Goal: Obtain resource: Download file/media

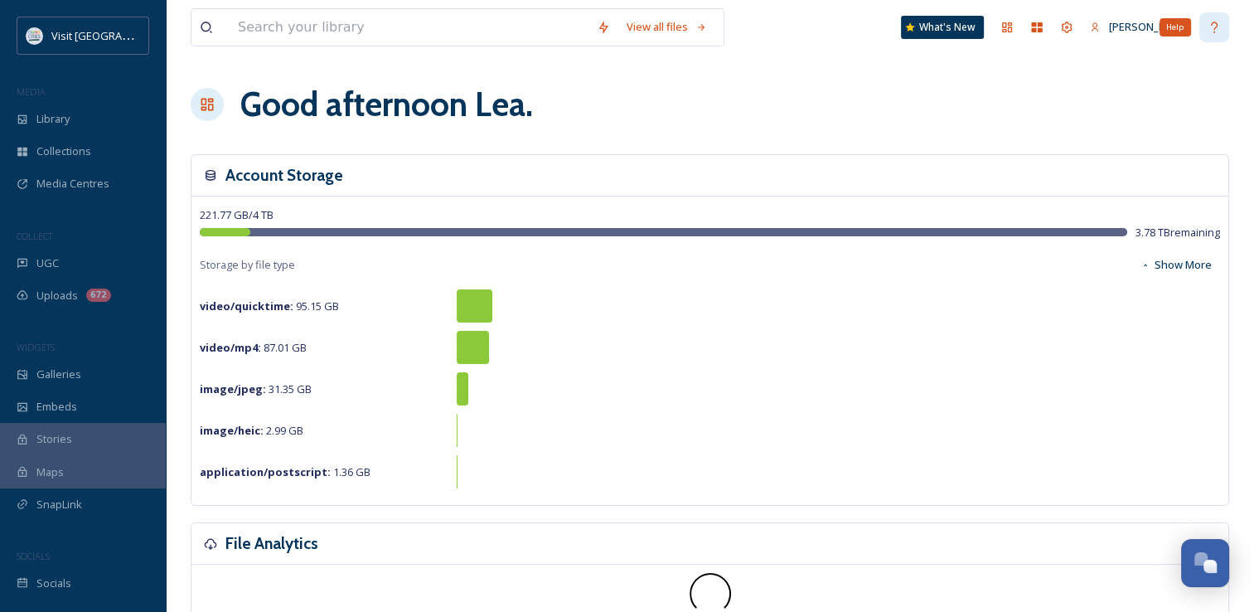
click at [1159, 27] on div "Help" at bounding box center [1174, 27] width 31 height 18
click at [1127, 24] on div "[PERSON_NAME]" at bounding box center [1140, 27] width 118 height 32
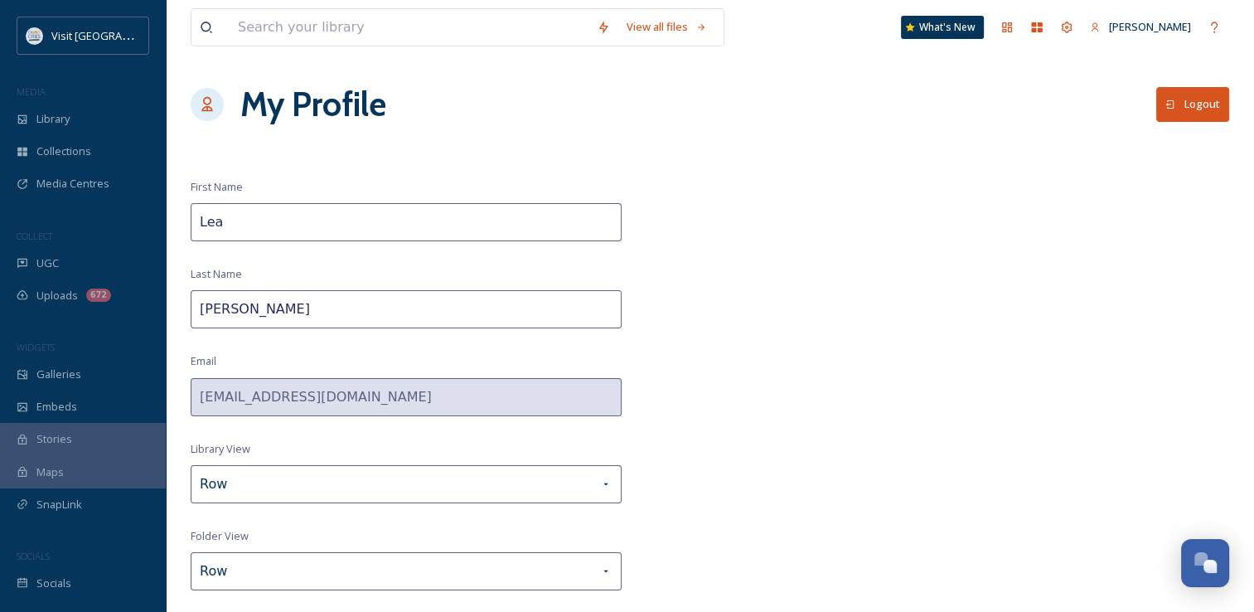
click at [1176, 94] on button "Logout" at bounding box center [1192, 104] width 73 height 34
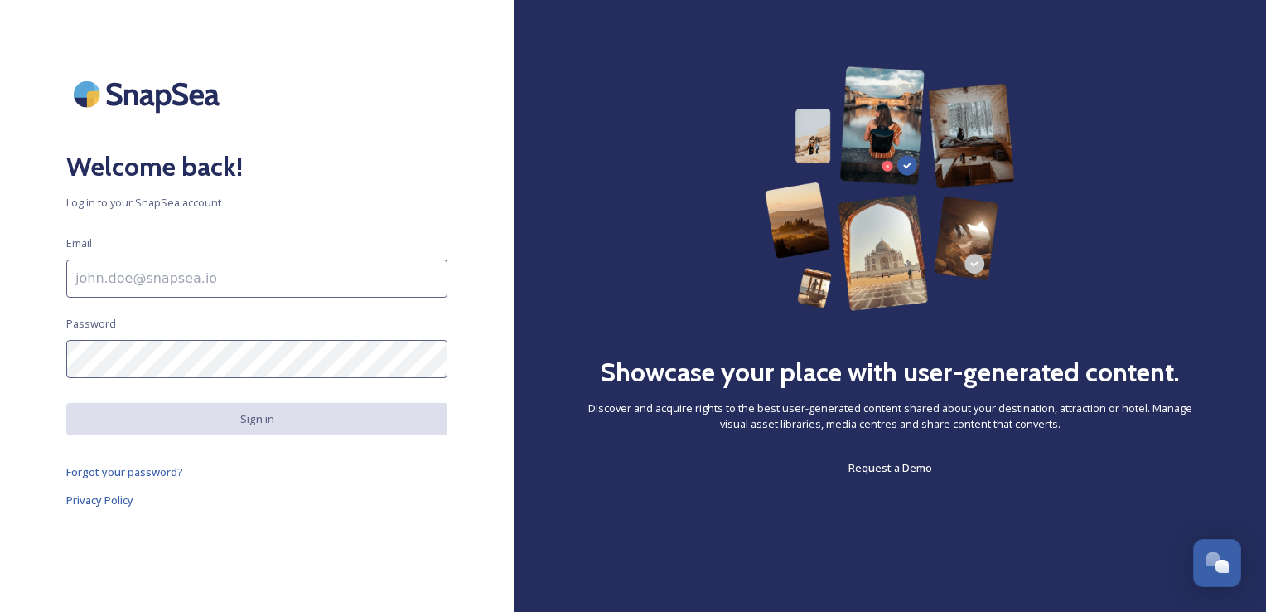
type input "lnelson@visitquadcities.com"
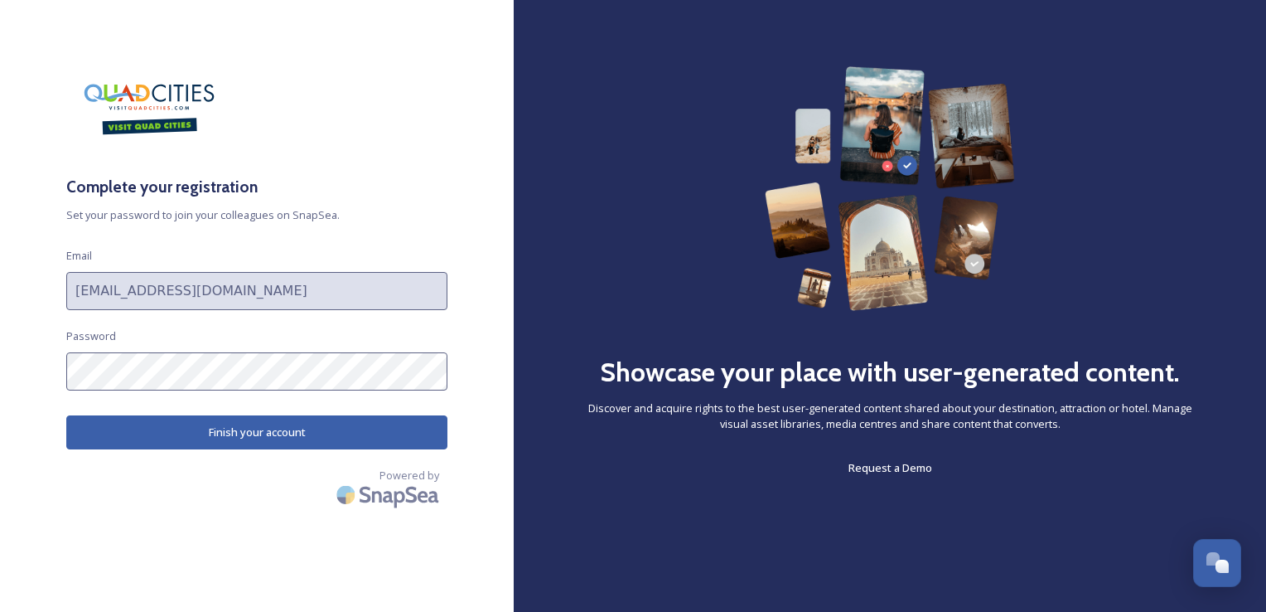
click at [401, 425] on button "Finish your account" at bounding box center [256, 432] width 381 height 34
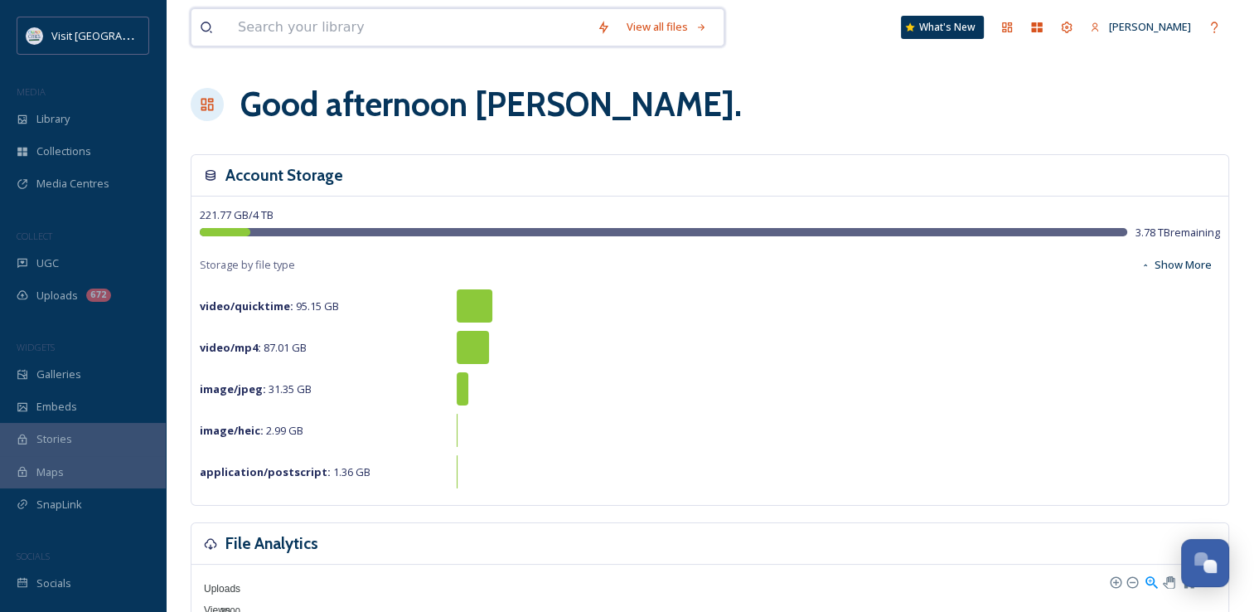
click at [433, 21] on input at bounding box center [409, 27] width 359 height 36
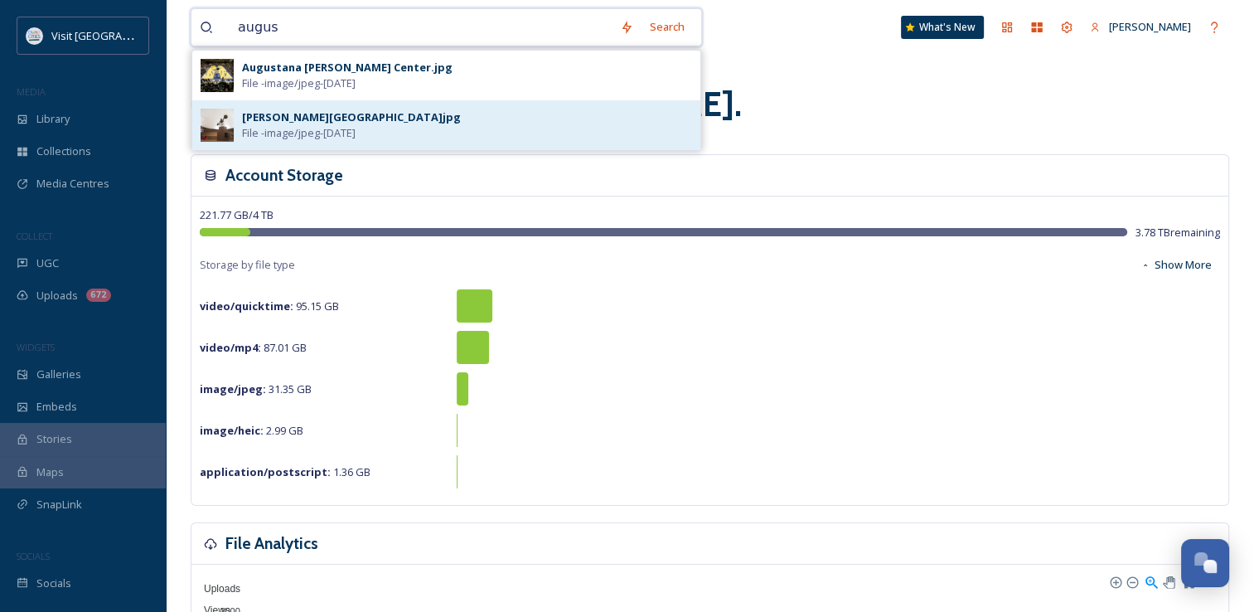
type input "augus"
click at [356, 125] on span "File - image/jpeg - [DATE]" at bounding box center [299, 133] width 114 height 16
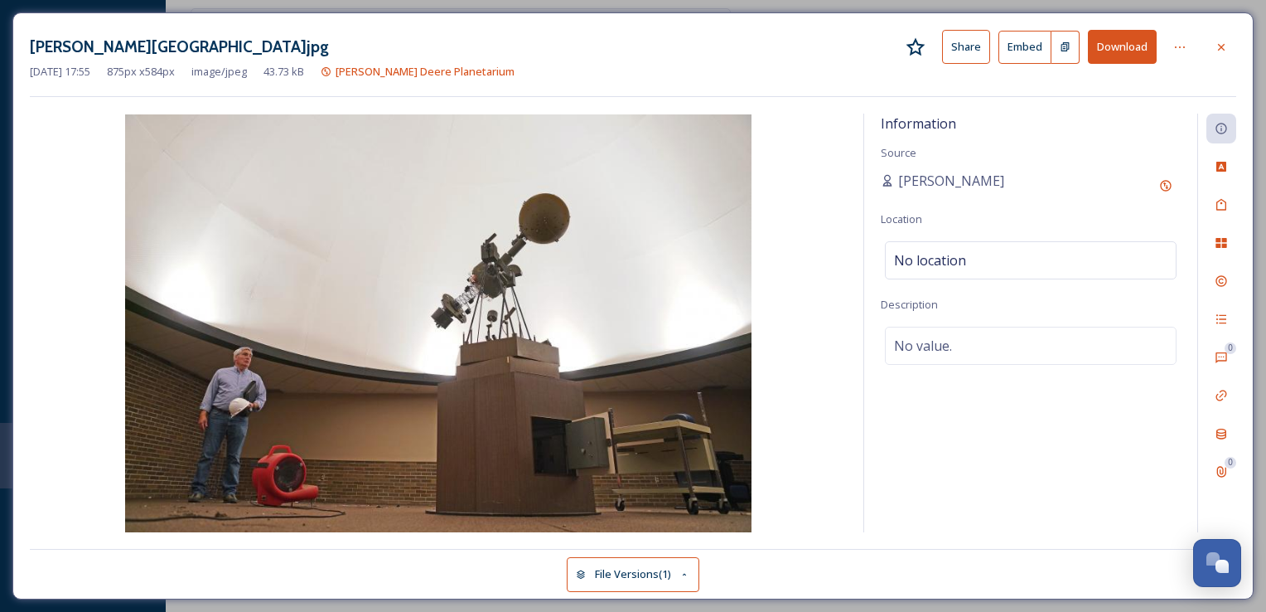
click at [1125, 55] on button "Download" at bounding box center [1122, 47] width 69 height 34
click at [1233, 39] on div at bounding box center [1222, 47] width 30 height 30
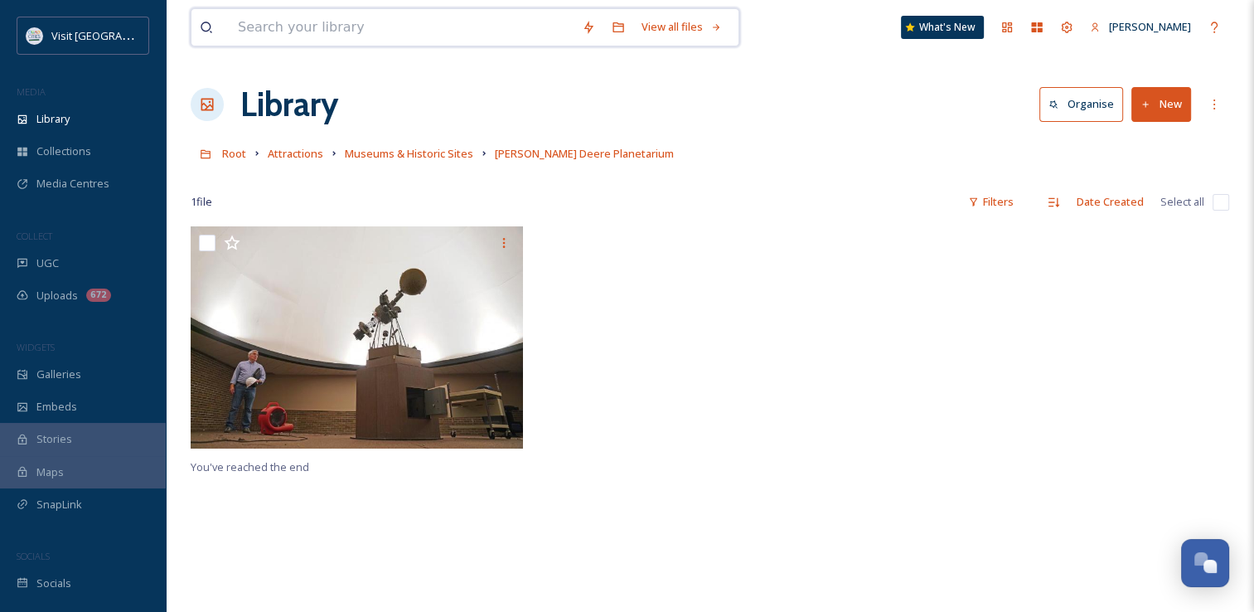
click at [326, 27] on input at bounding box center [402, 27] width 344 height 36
paste input "RICHS has an amazing historical postcard collection with duplicates available f…"
type input "RICHS has an amazing historical postcard collection with duplicates available f…"
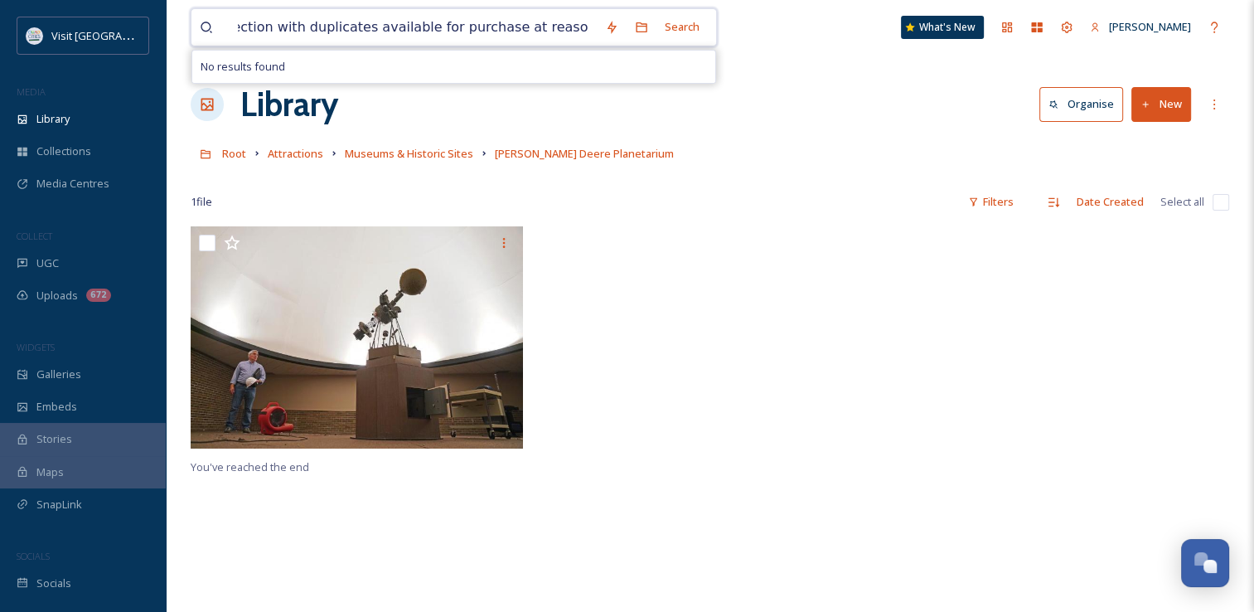
click at [421, 33] on input "RICHS has an amazing historical postcard collection with duplicates available f…" at bounding box center [413, 27] width 367 height 36
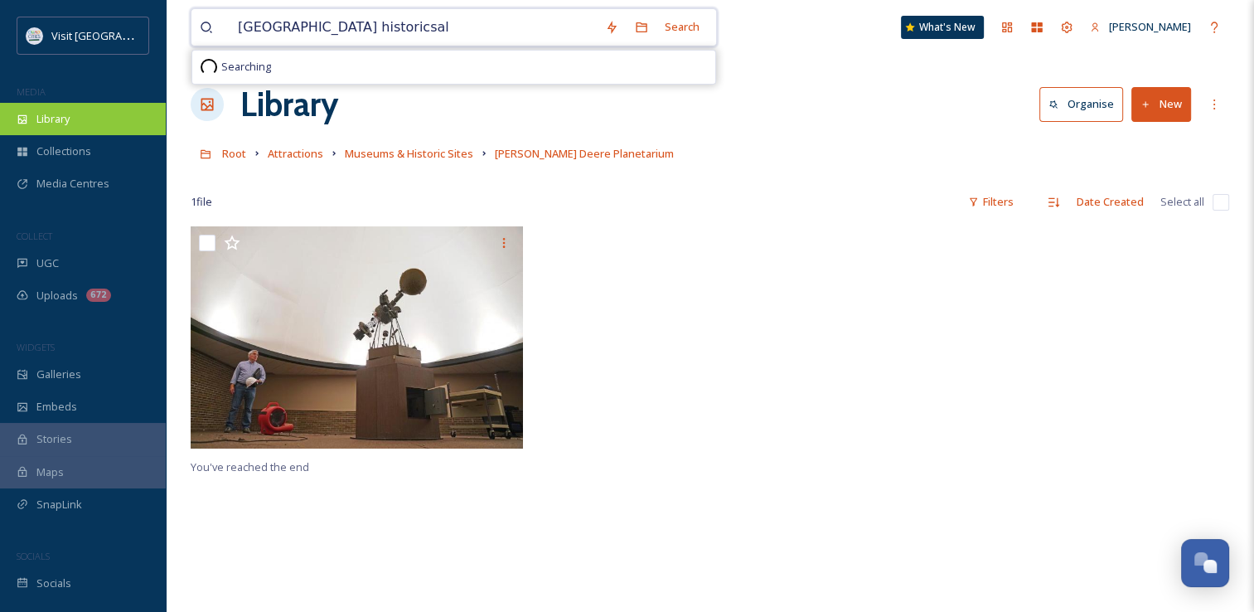
type input "[GEOGRAPHIC_DATA] historicsal"
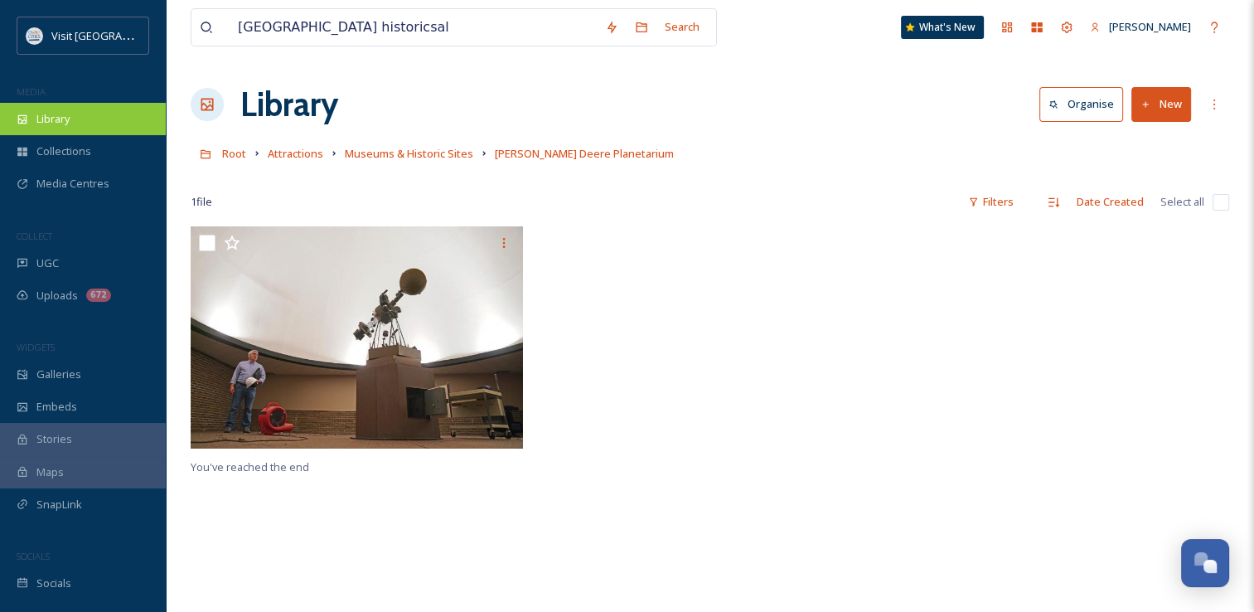
click at [45, 116] on span "Library" at bounding box center [52, 119] width 33 height 16
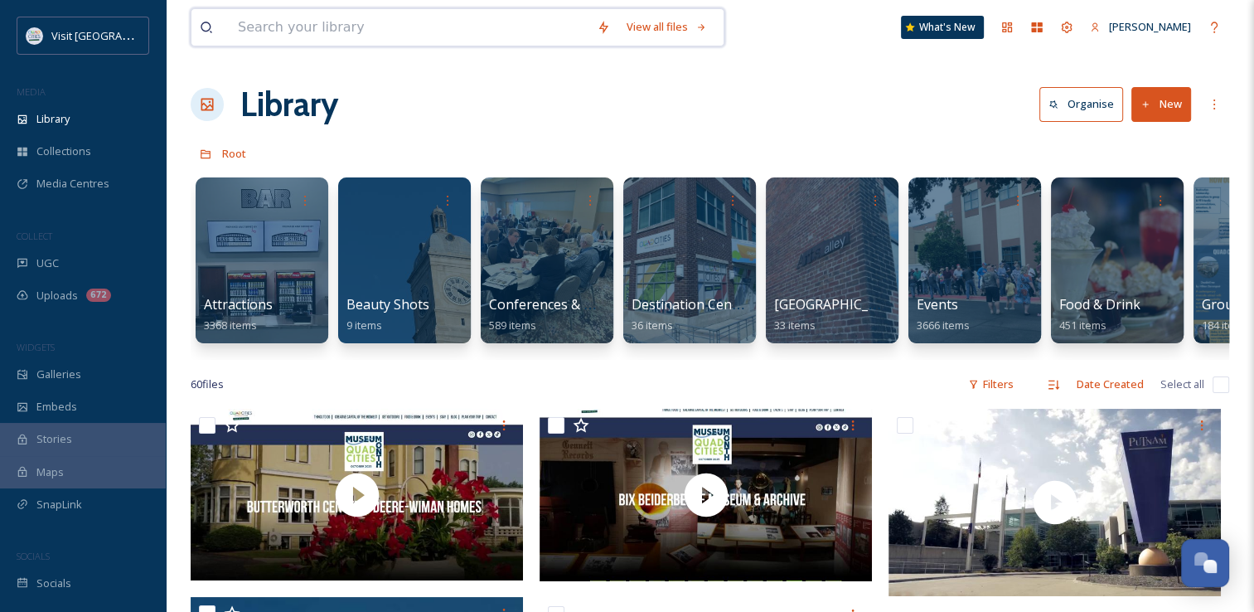
click at [331, 36] on input at bounding box center [409, 27] width 359 height 36
type input "museum"
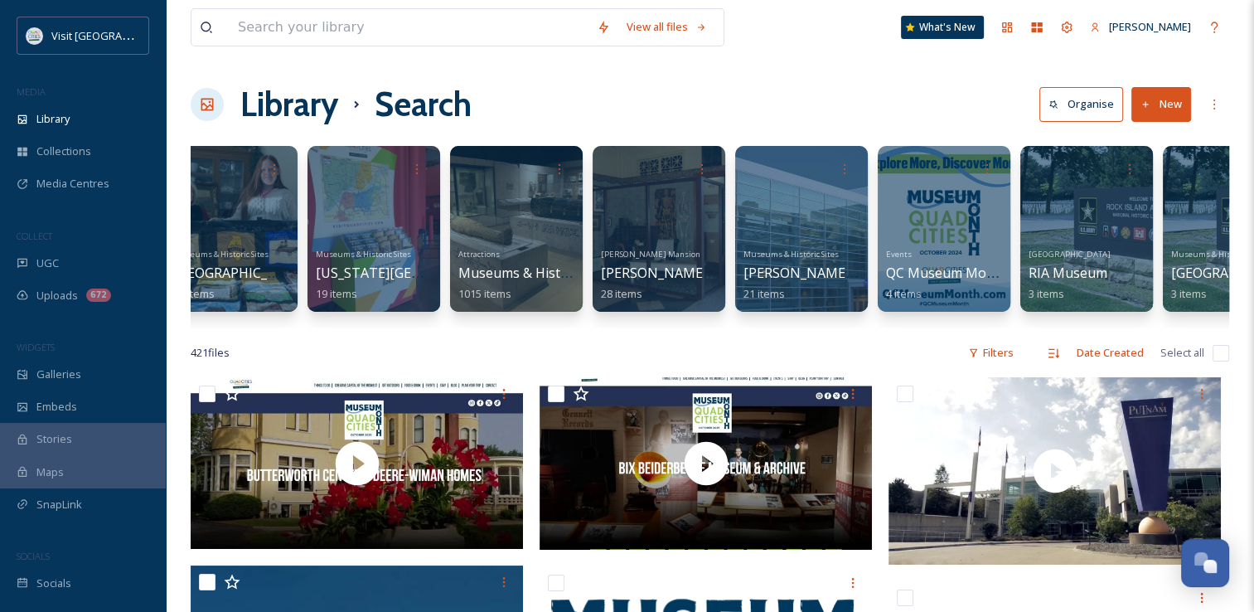
scroll to position [0, 1242]
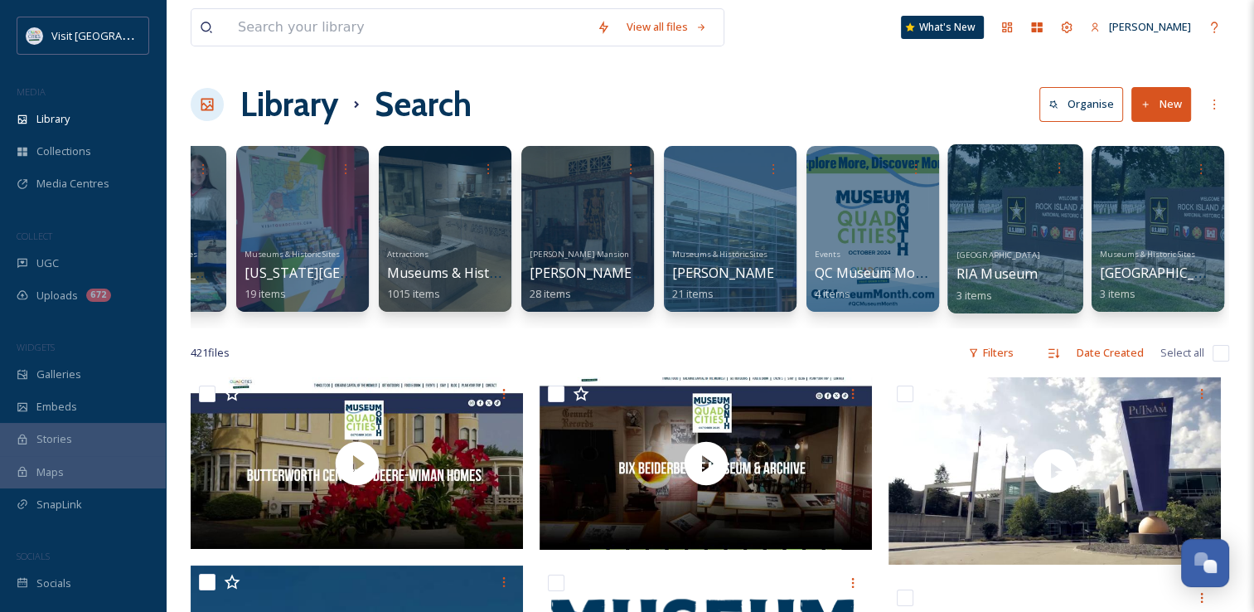
click at [1056, 268] on div "[GEOGRAPHIC_DATA] 3 items" at bounding box center [1015, 273] width 119 height 61
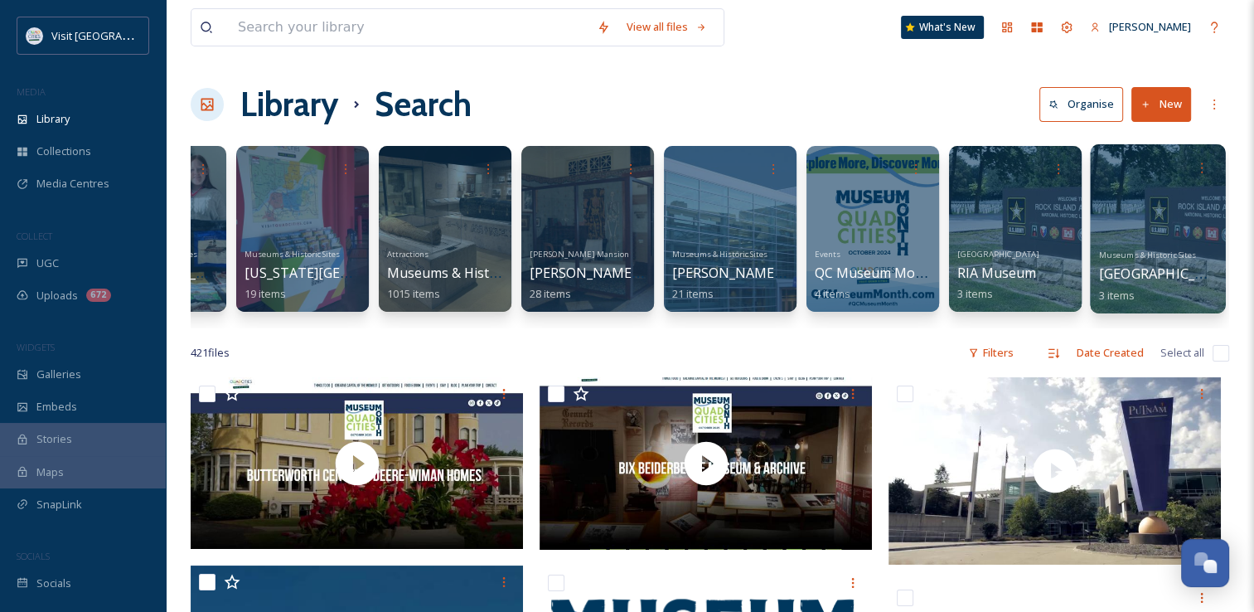
click at [1158, 268] on span "[GEOGRAPHIC_DATA]" at bounding box center [1167, 273] width 136 height 18
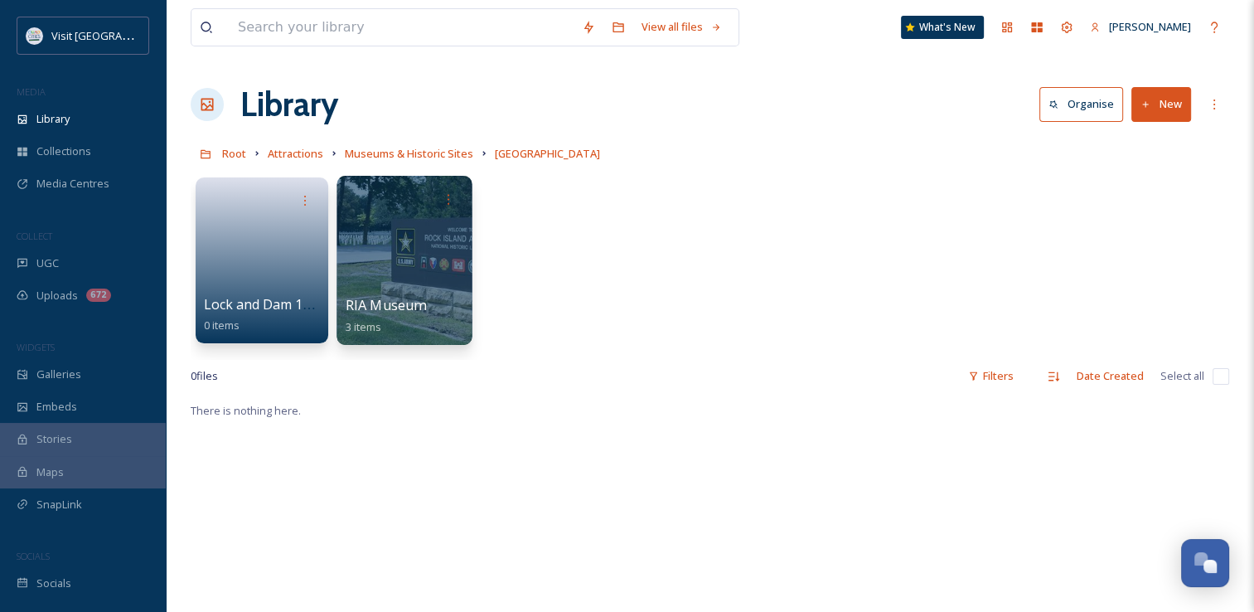
click at [454, 280] on div at bounding box center [403, 260] width 135 height 169
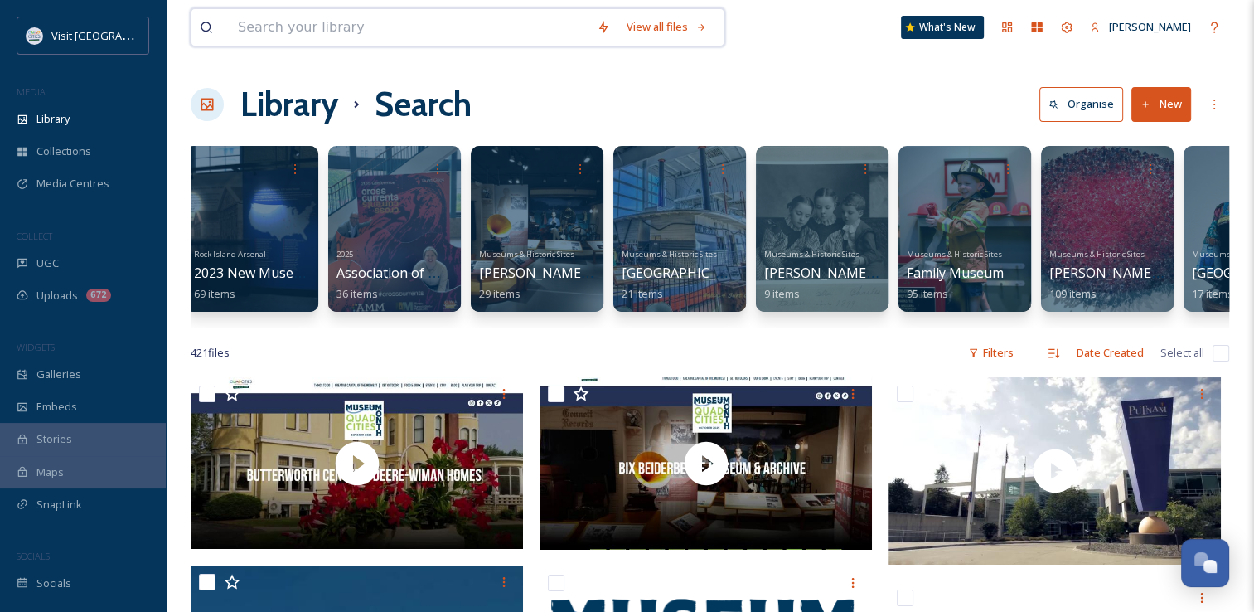
click at [322, 22] on input at bounding box center [409, 27] width 359 height 36
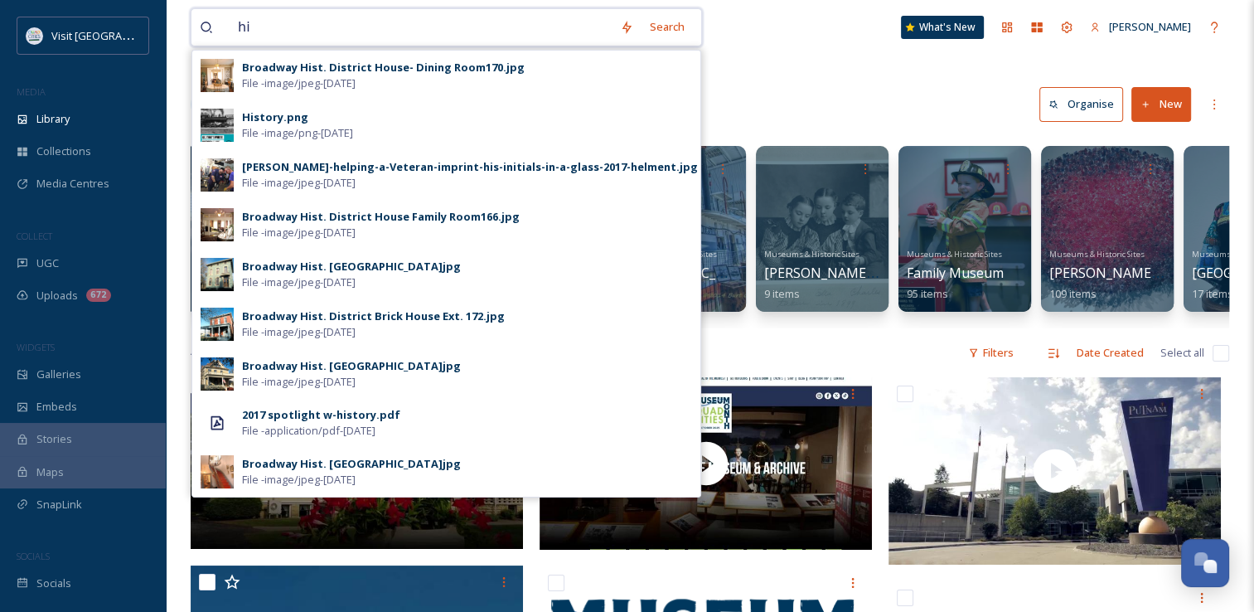
type input "h"
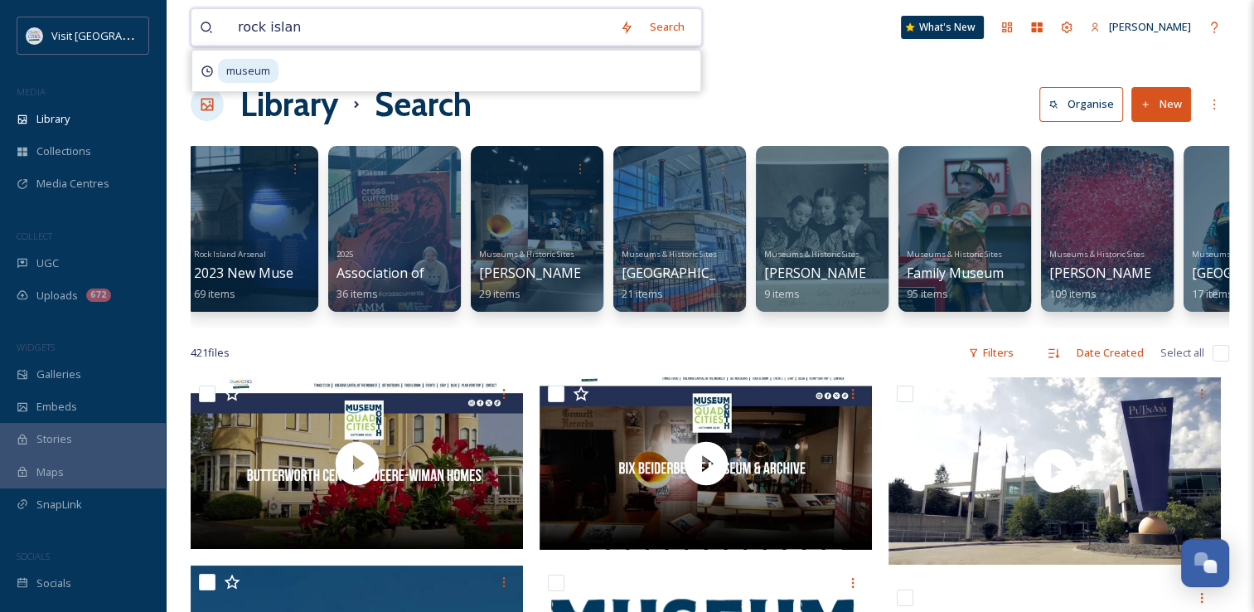
type input "[GEOGRAPHIC_DATA]"
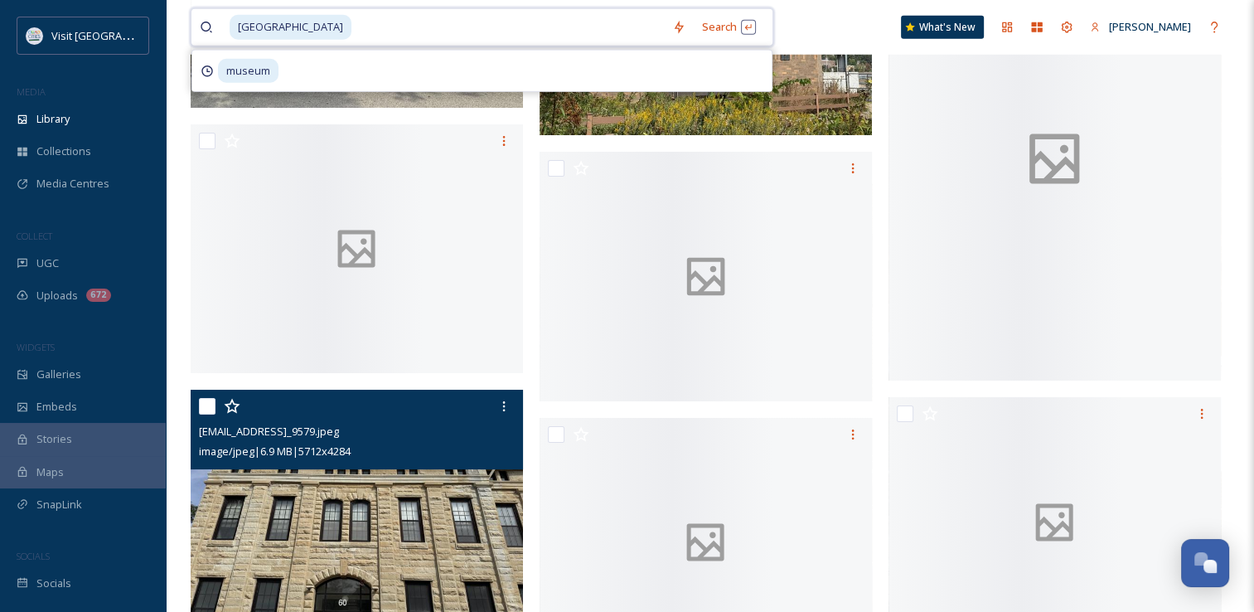
scroll to position [4790, 0]
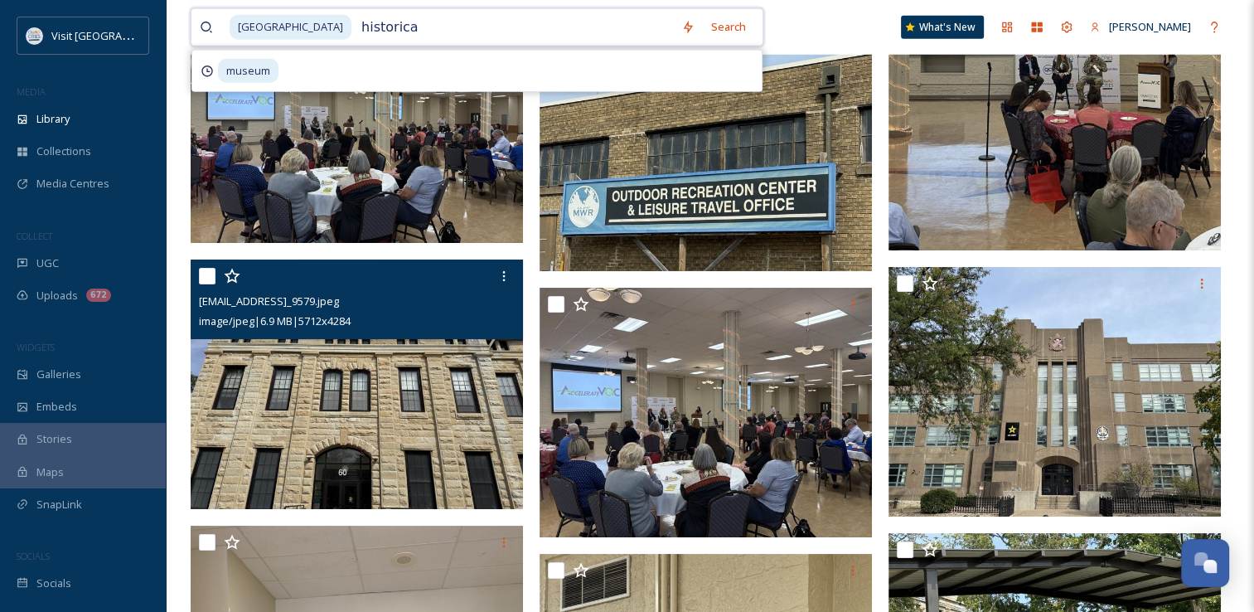
type input "historical"
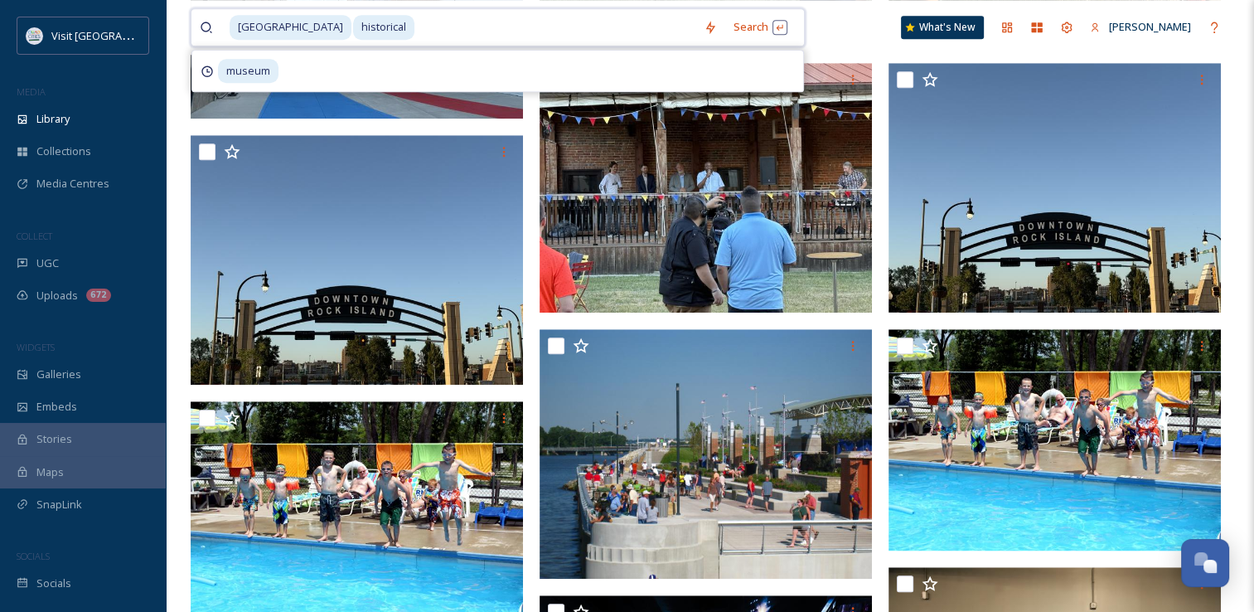
scroll to position [1324, 0]
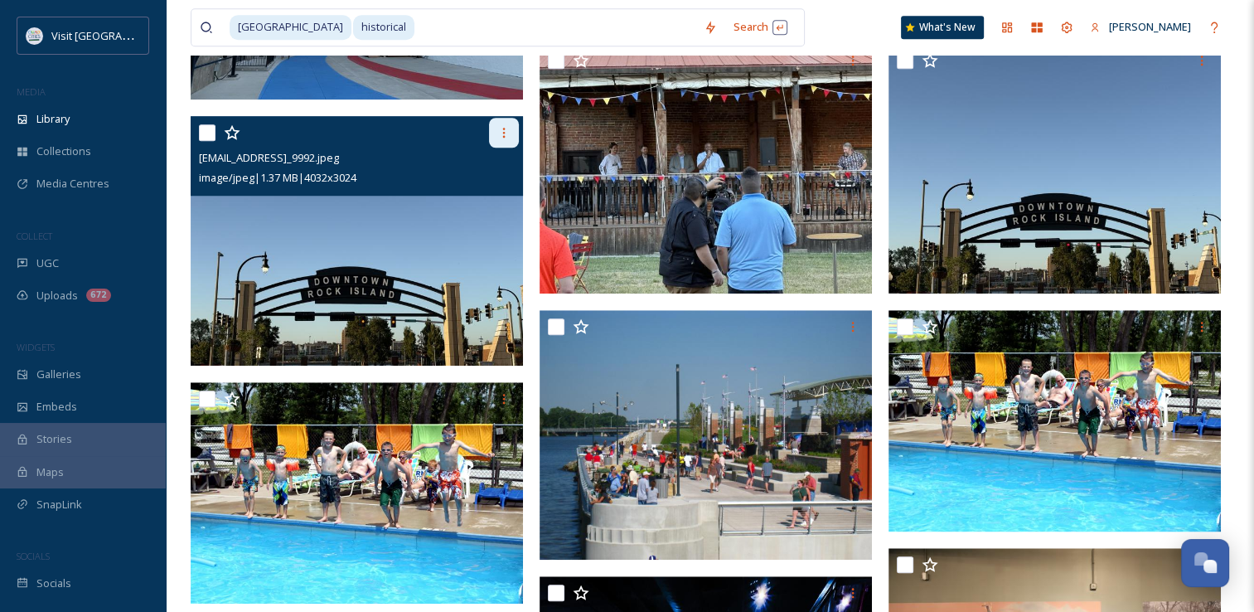
click at [497, 135] on div at bounding box center [504, 133] width 30 height 30
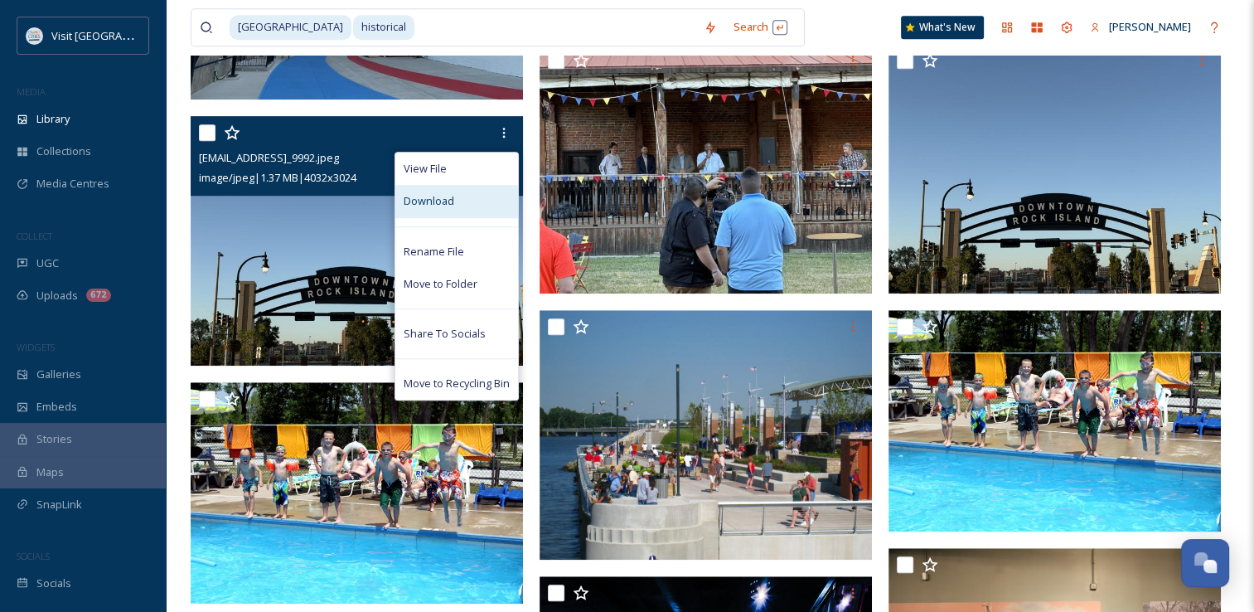
click at [470, 217] on div "Download" at bounding box center [456, 201] width 123 height 32
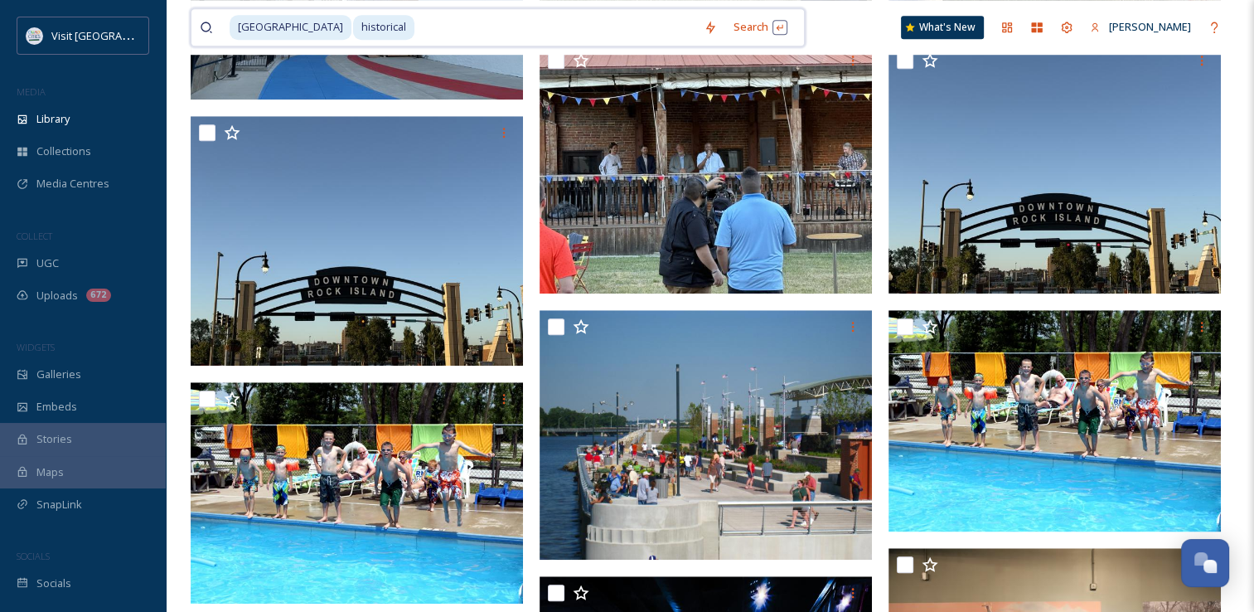
click at [615, 31] on input at bounding box center [555, 27] width 279 height 36
type input "h"
type input "r"
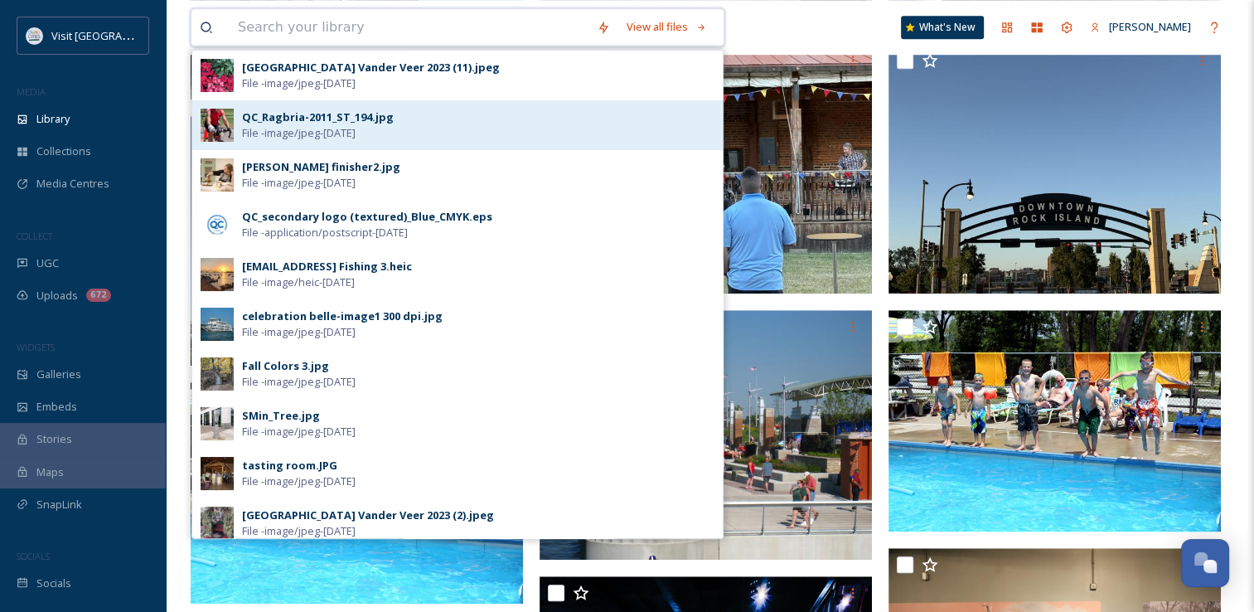
type input ","
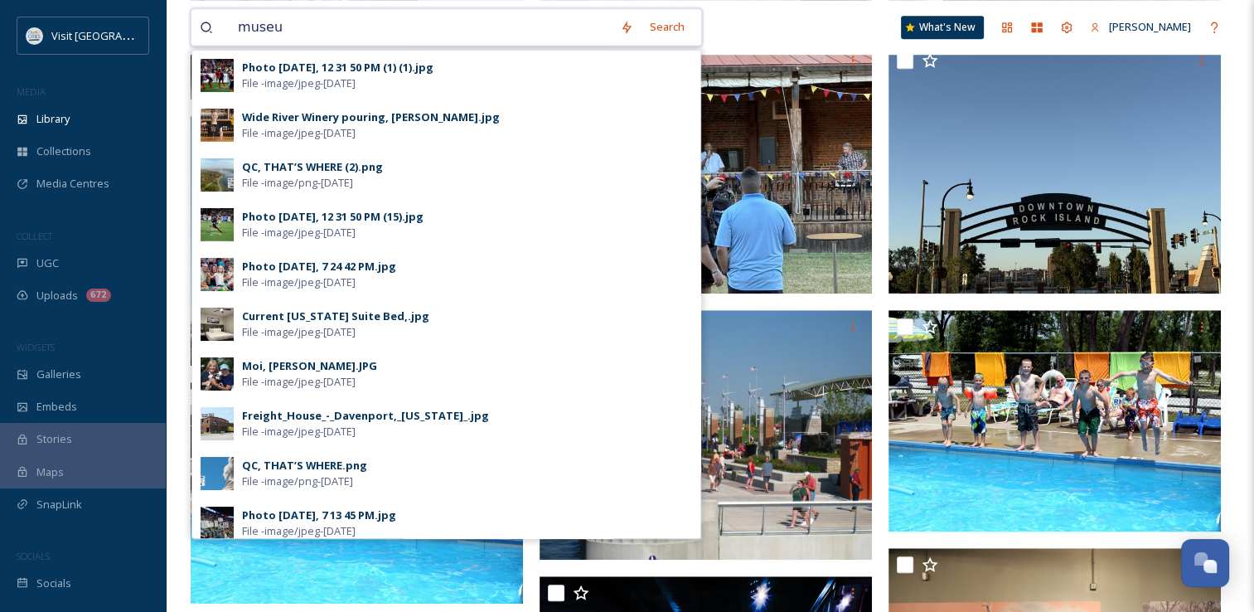
type input "museum"
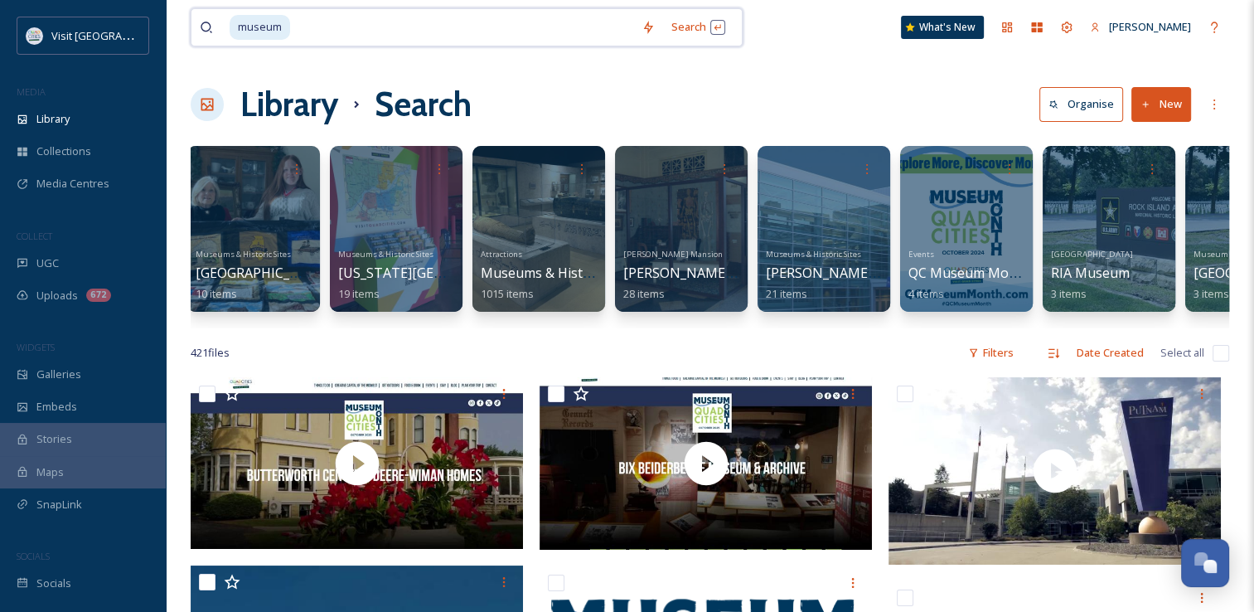
scroll to position [0, 1242]
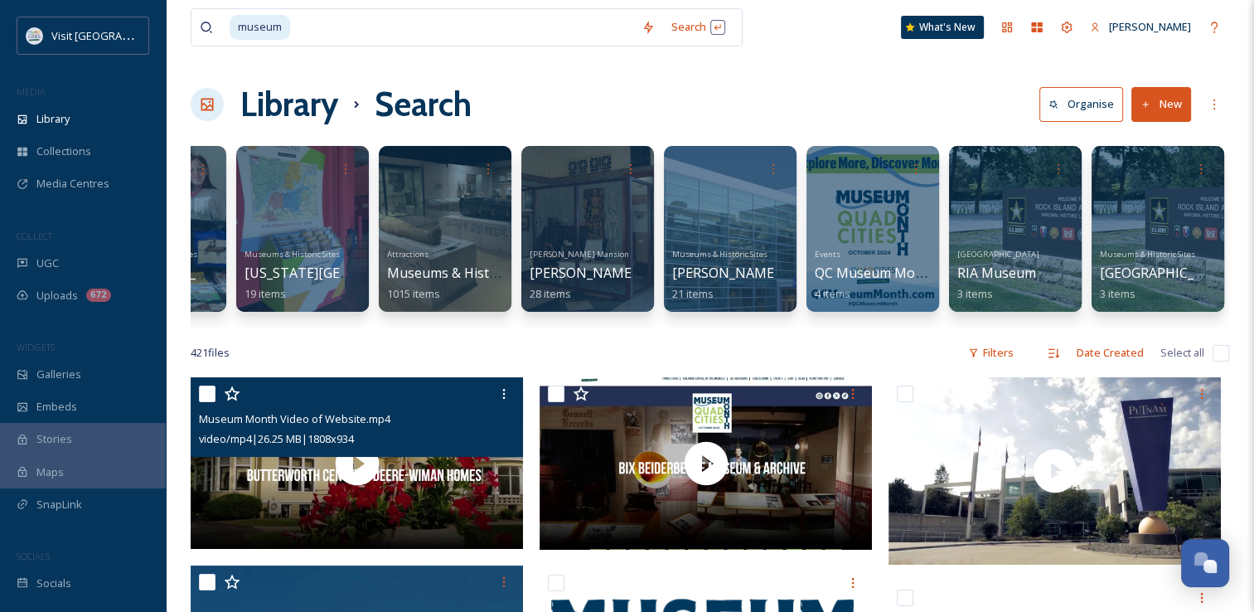
click at [360, 426] on span "Museum Month Video of Website.mp4" at bounding box center [294, 418] width 191 height 15
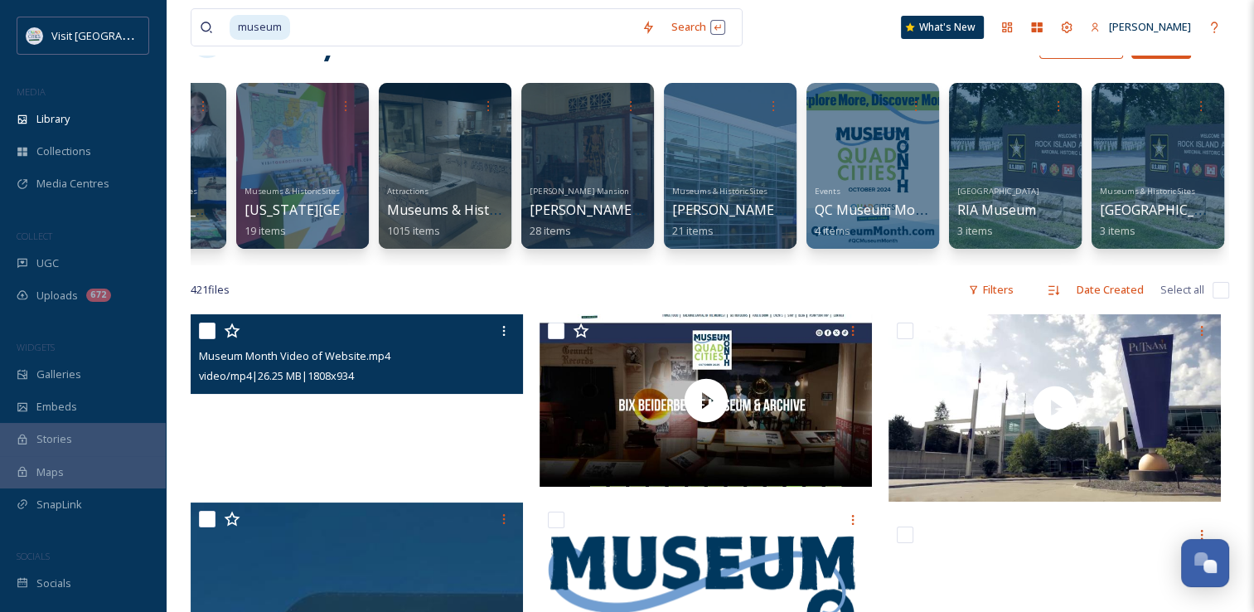
scroll to position [66, 0]
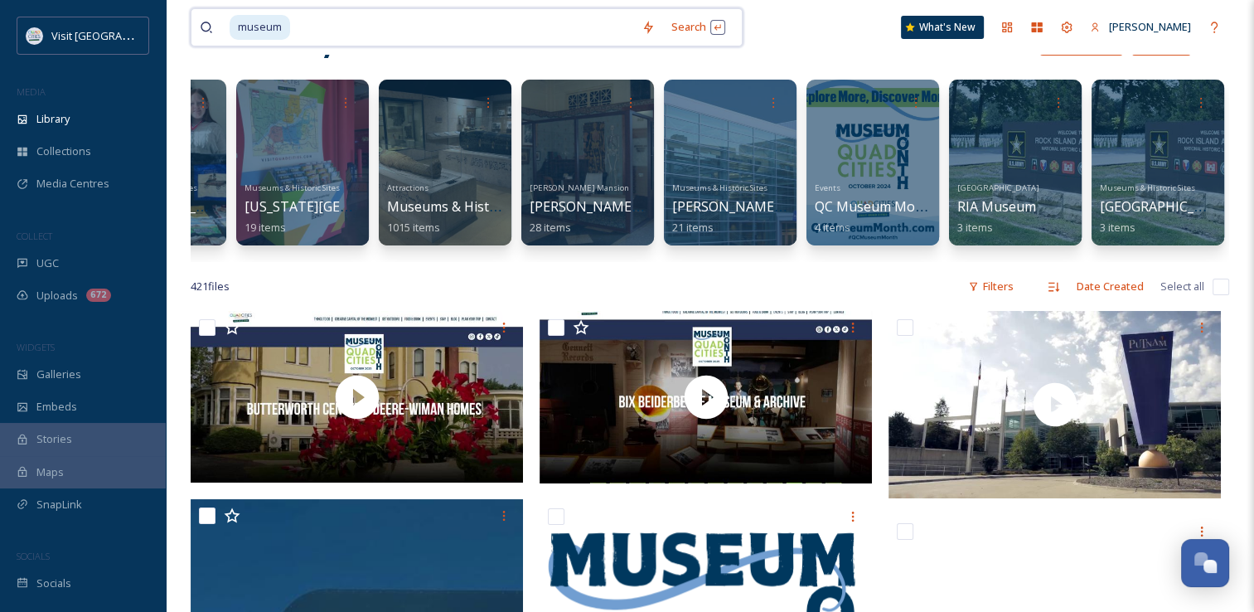
click at [385, 7] on div "museum Search What's New [PERSON_NAME]" at bounding box center [710, 27] width 1038 height 55
type input "m"
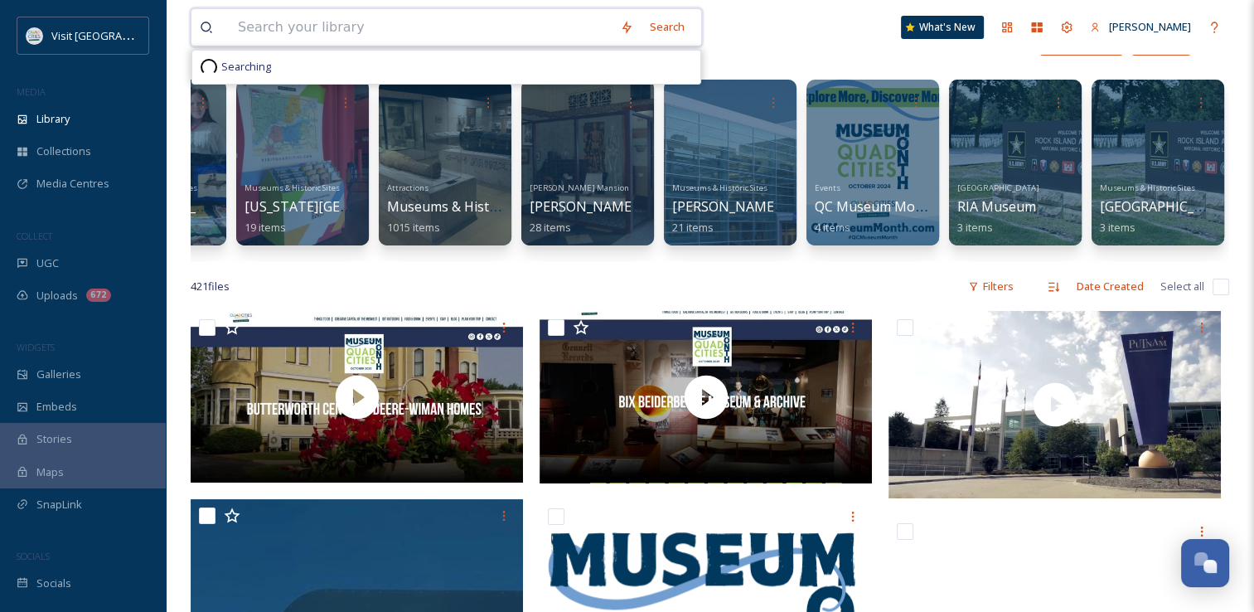
type input "b"
type input "butterworth"
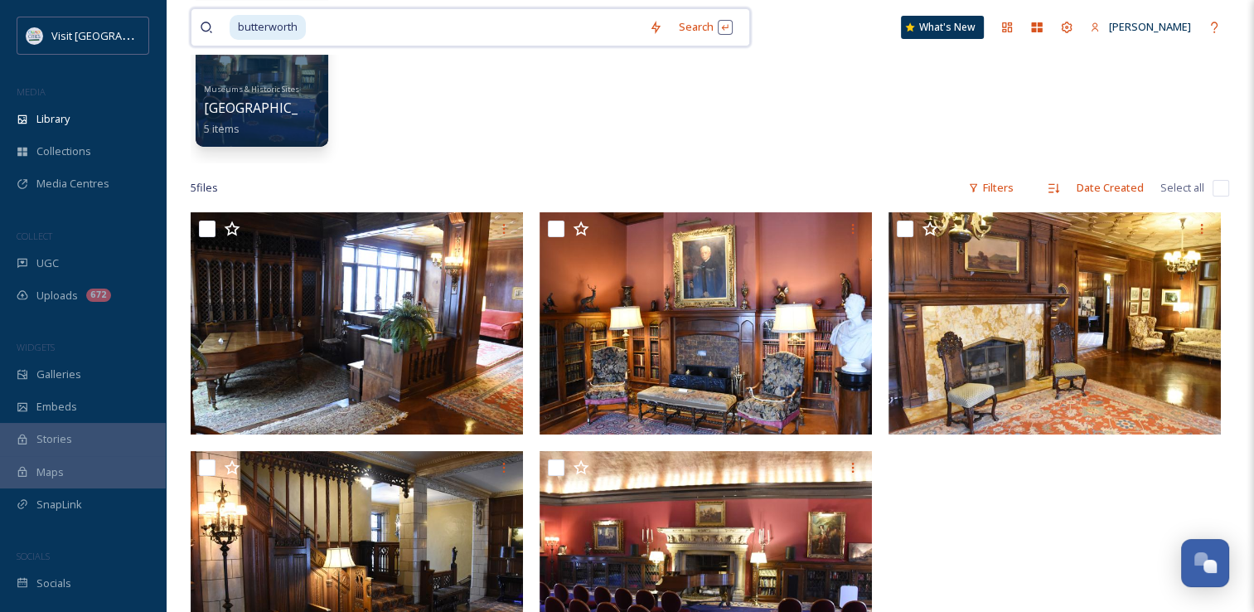
scroll to position [164, 0]
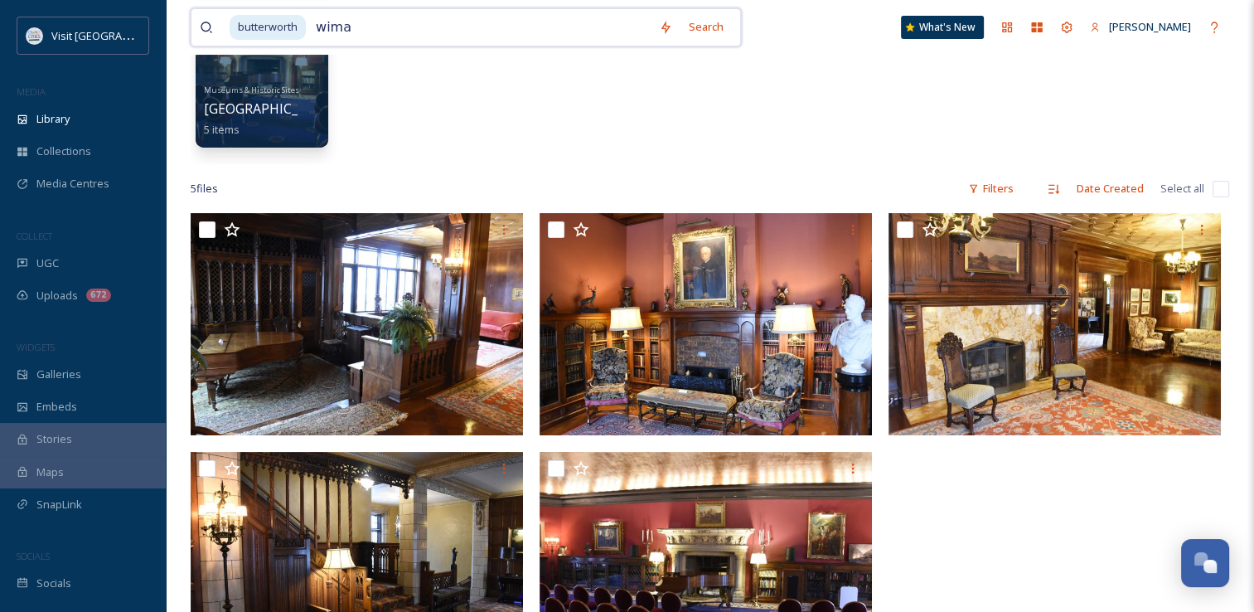
type input "wiman"
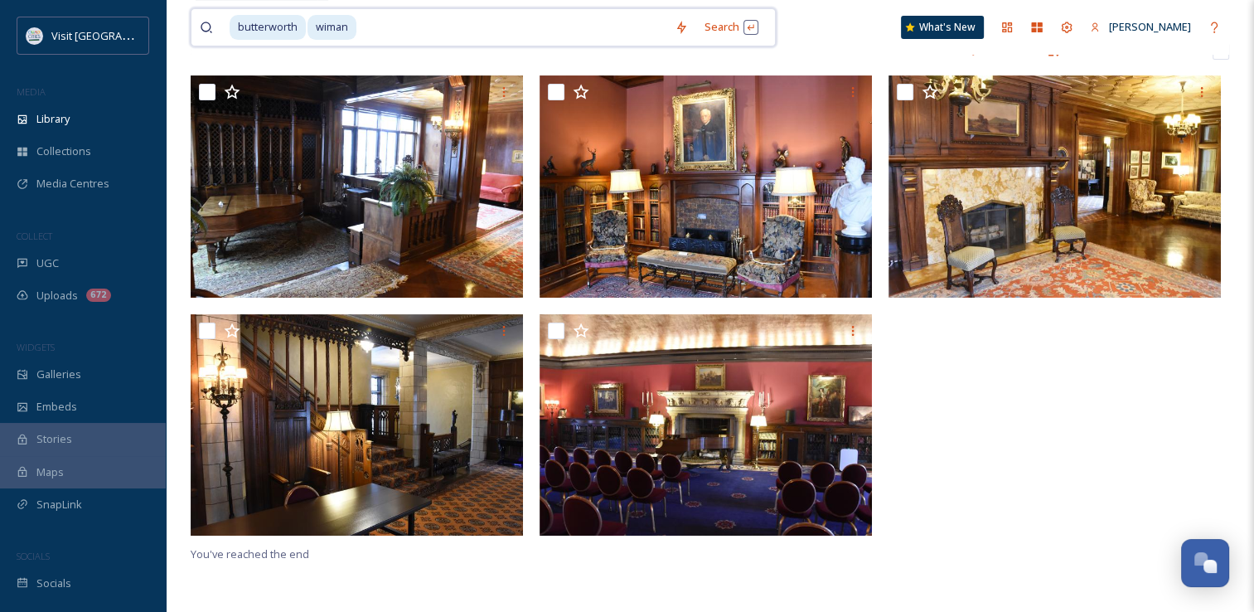
scroll to position [301, 0]
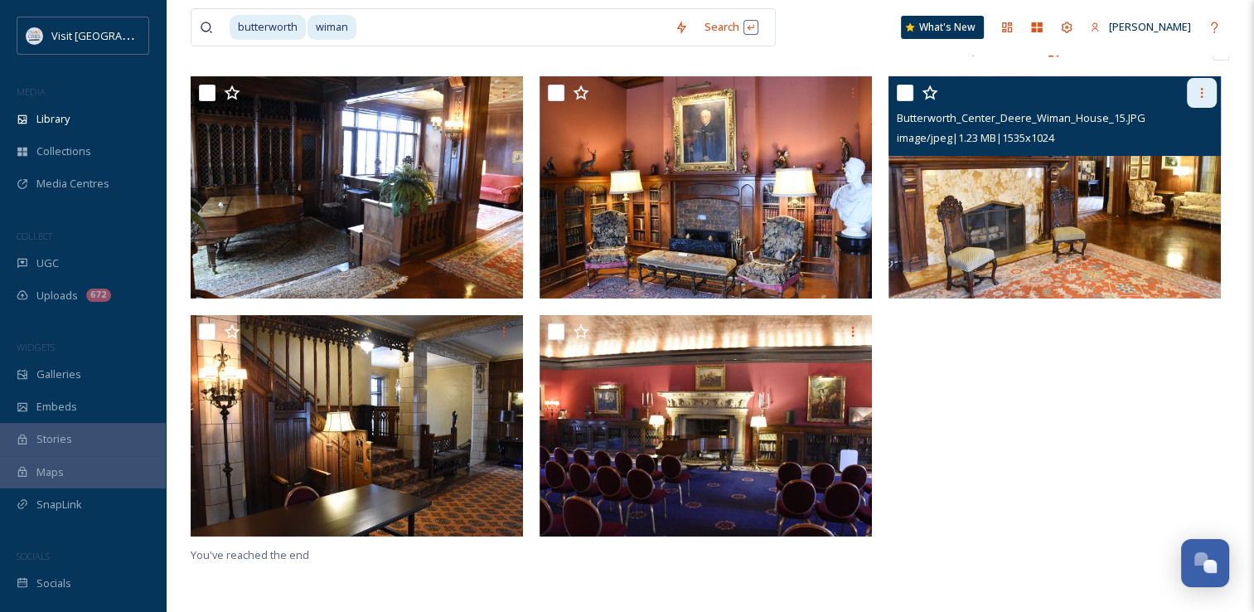
click at [1207, 98] on icon at bounding box center [1201, 92] width 13 height 13
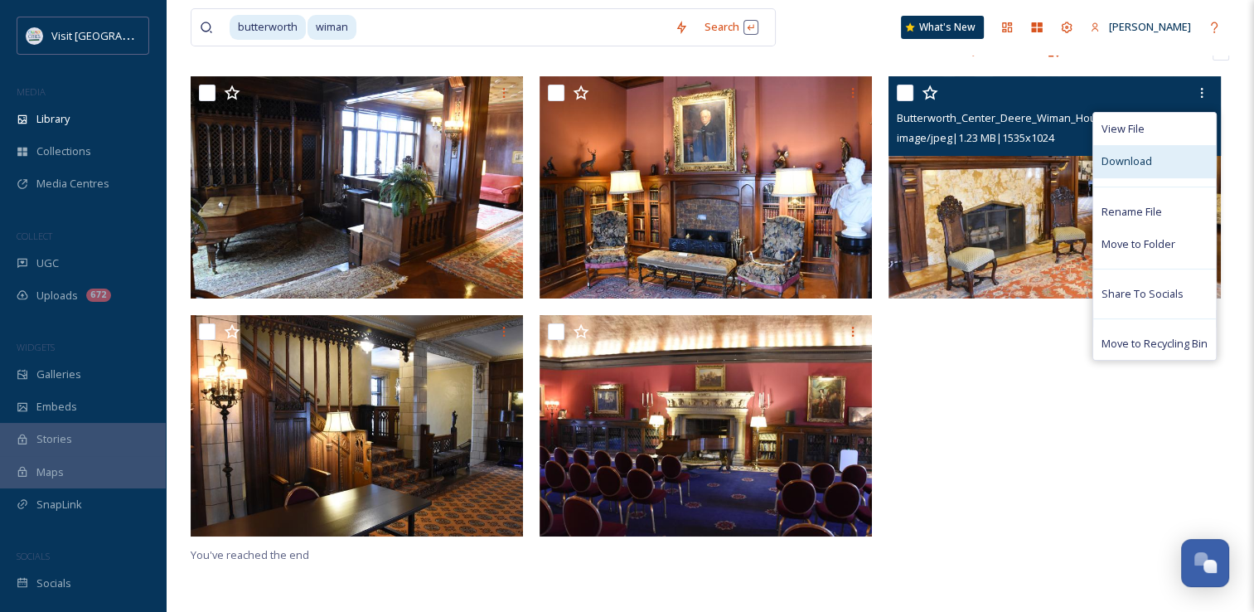
click at [1151, 161] on div "Download" at bounding box center [1154, 161] width 123 height 32
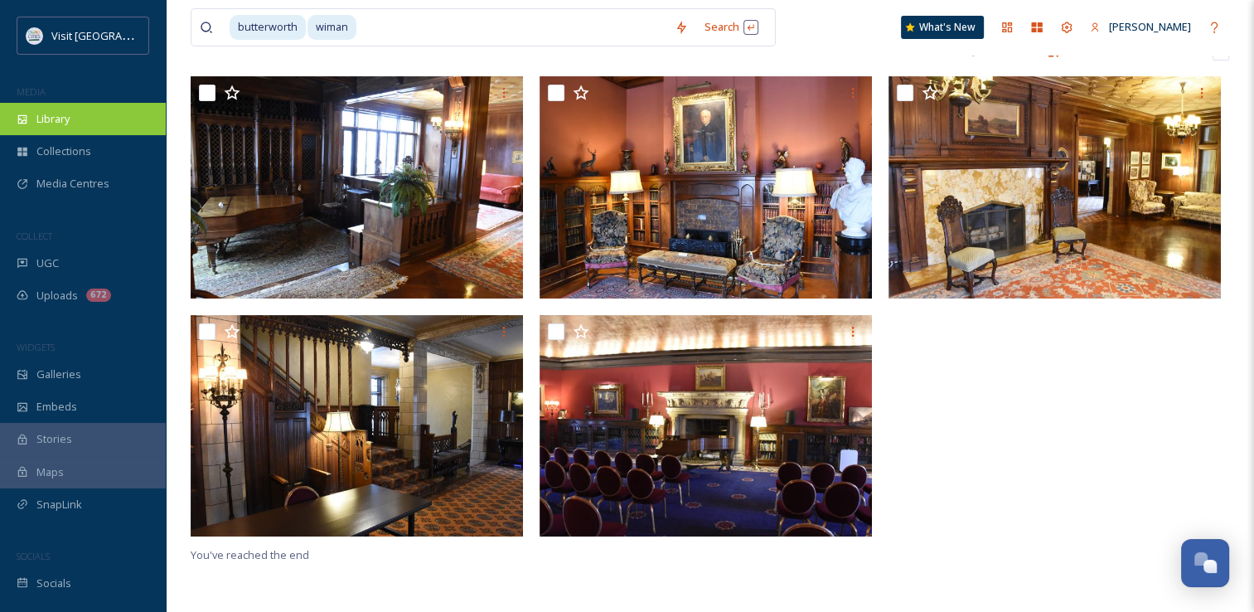
click at [70, 119] on span "Library" at bounding box center [52, 119] width 33 height 16
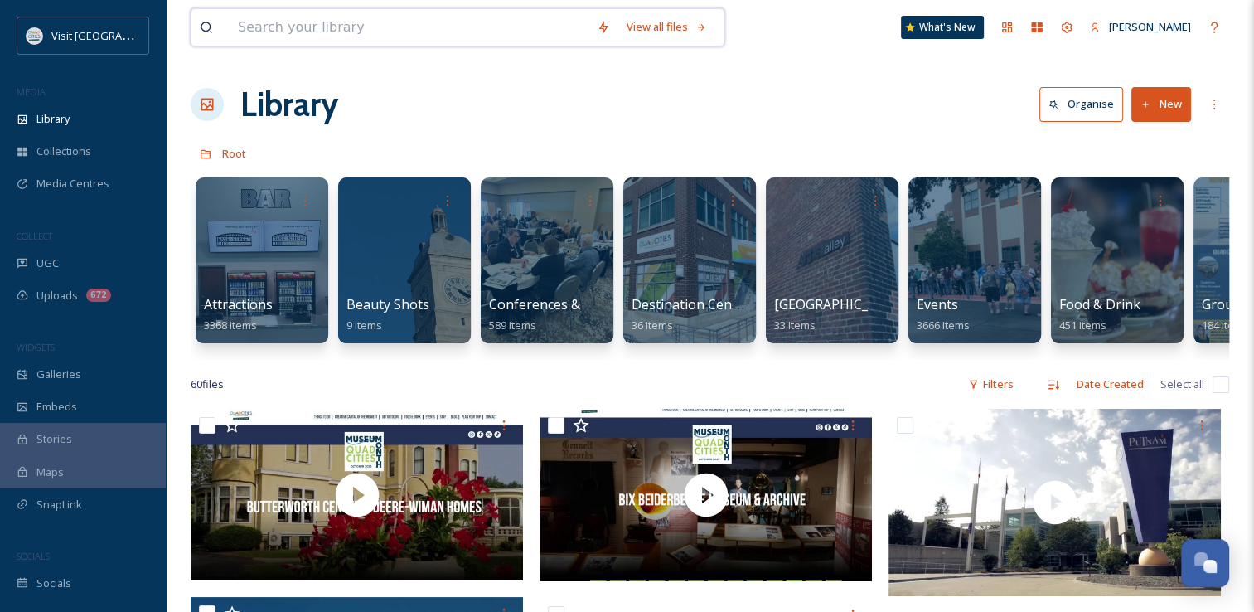
click at [462, 35] on input at bounding box center [409, 27] width 359 height 36
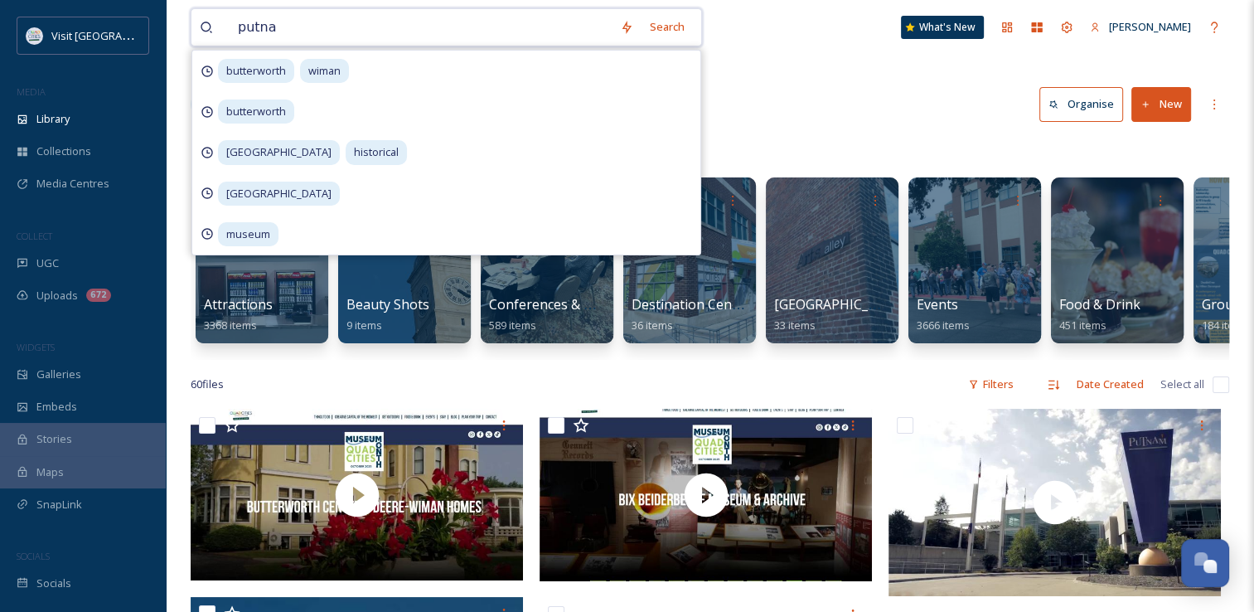
type input "[PERSON_NAME]"
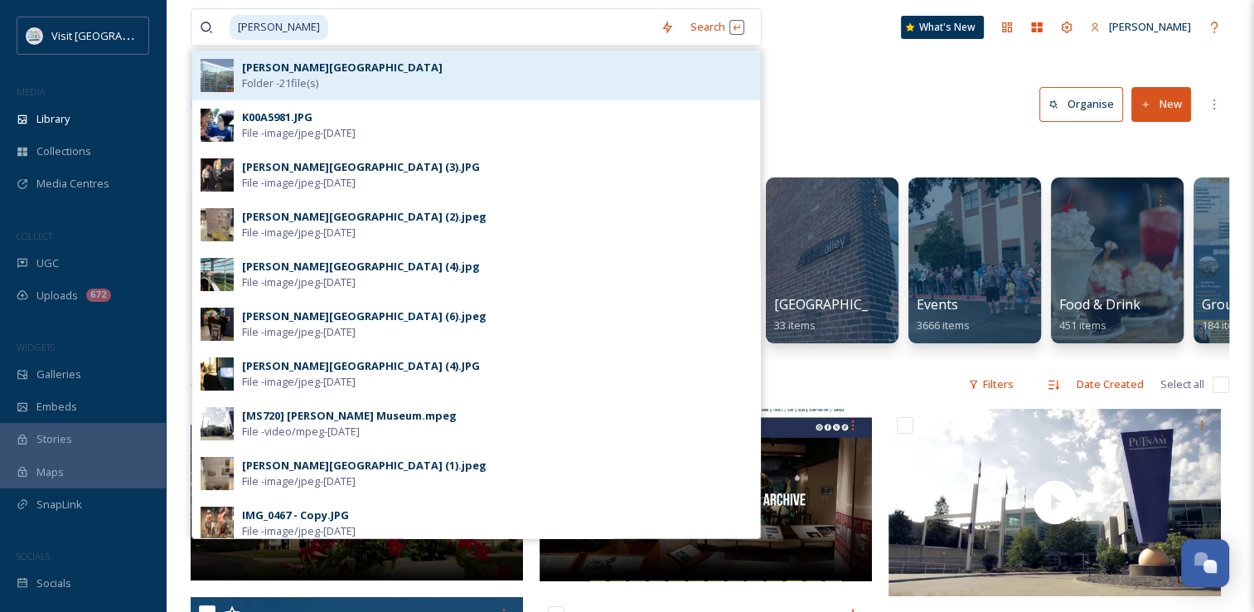
click at [436, 80] on div "[PERSON_NAME] Museum Folder - 21 file(s)" at bounding box center [497, 75] width 510 height 31
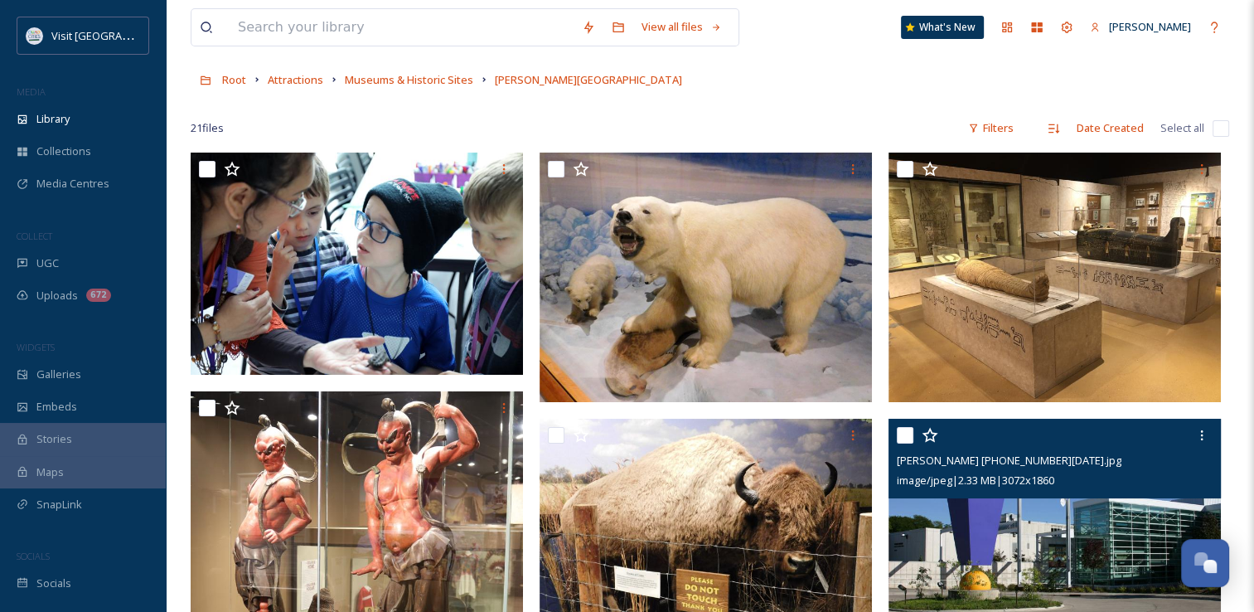
scroll to position [72, 0]
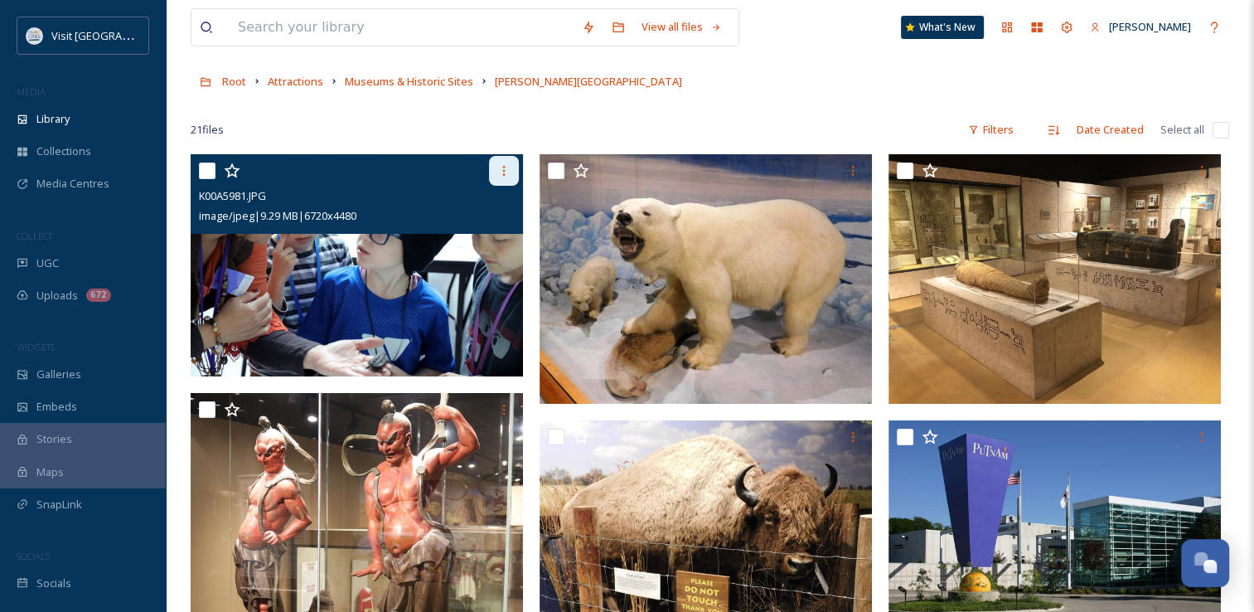
click at [504, 172] on icon at bounding box center [503, 170] width 13 height 13
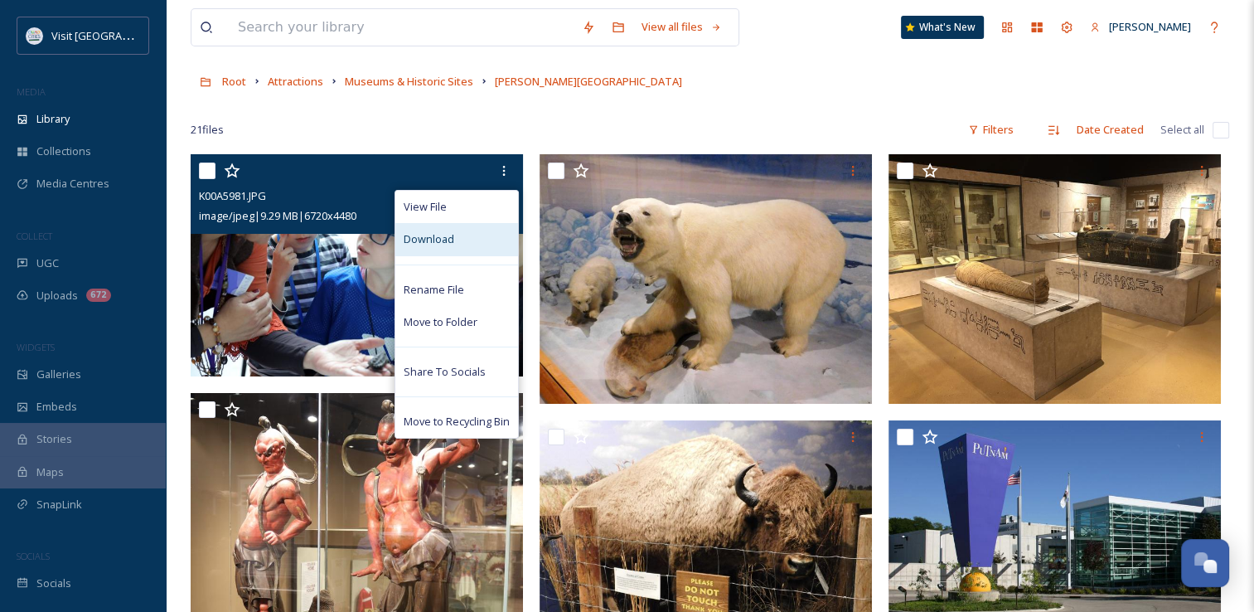
click at [457, 244] on div "Download" at bounding box center [456, 239] width 123 height 32
